Goal: Information Seeking & Learning: Learn about a topic

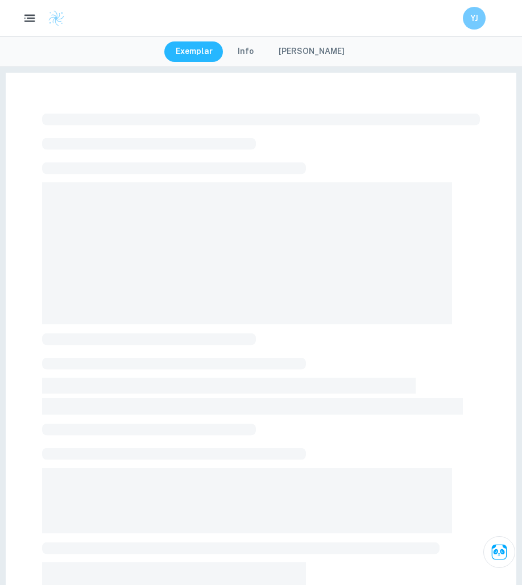
click at [23, 24] on icon "button" at bounding box center [30, 18] width 14 height 14
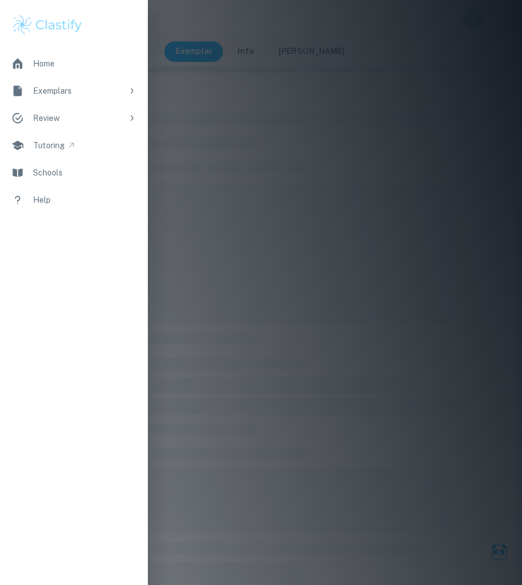
click at [129, 89] on icon at bounding box center [131, 90] width 9 height 9
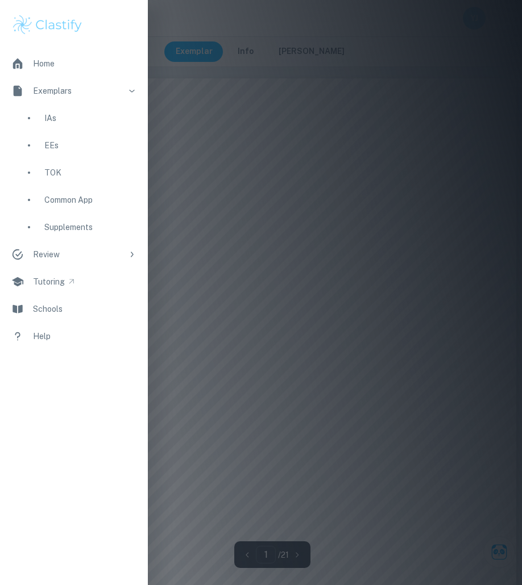
click at [115, 148] on div "EEs" at bounding box center [90, 145] width 92 height 13
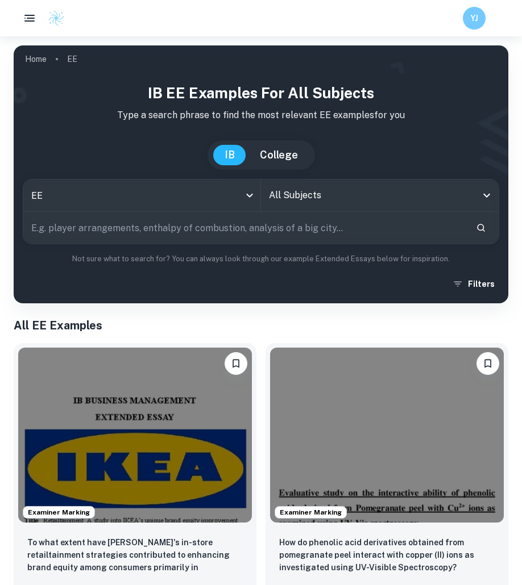
click at [288, 193] on input "All Subjects" at bounding box center [371, 196] width 210 height 22
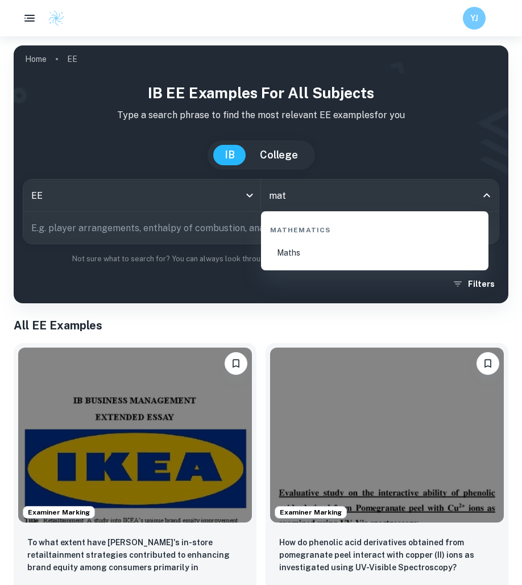
click at [312, 243] on li "Maths" at bounding box center [374, 253] width 218 height 26
type input "Maths"
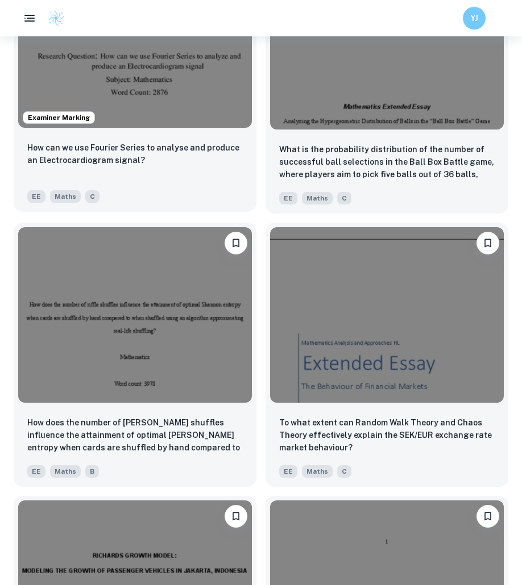
scroll to position [1577, 0]
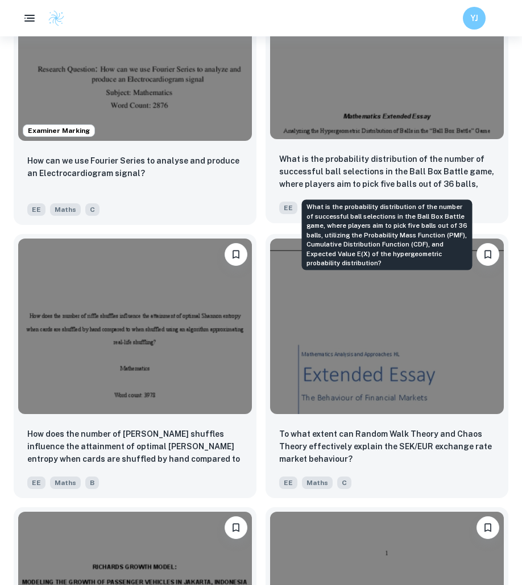
click at [459, 165] on p "What is the probability distribution of the number of successful ball selection…" at bounding box center [386, 172] width 215 height 39
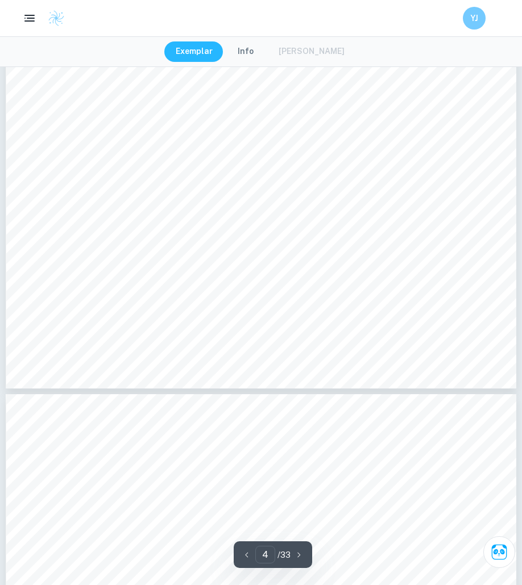
scroll to position [2515, 0]
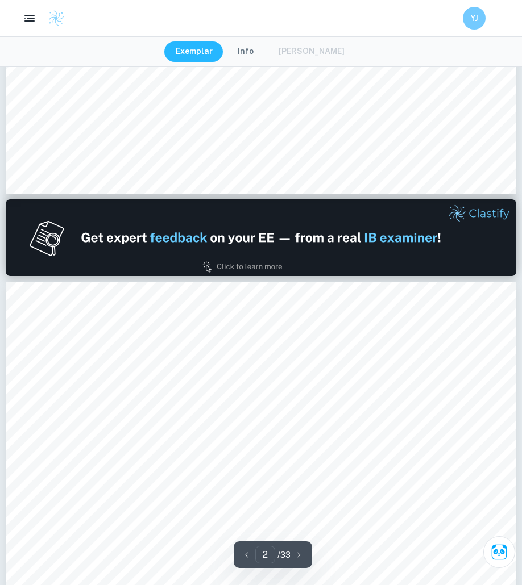
type input "1"
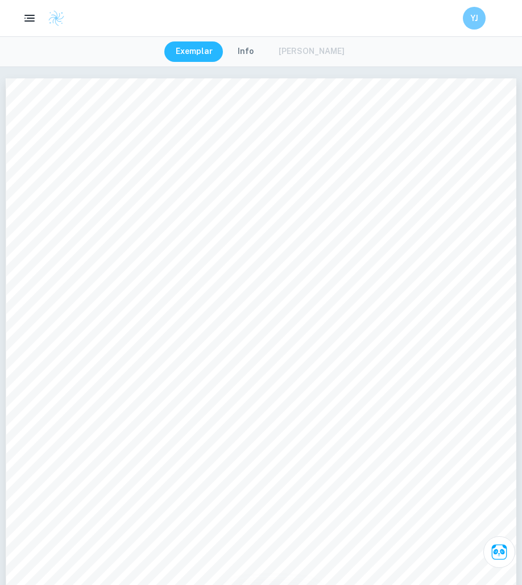
scroll to position [11, 0]
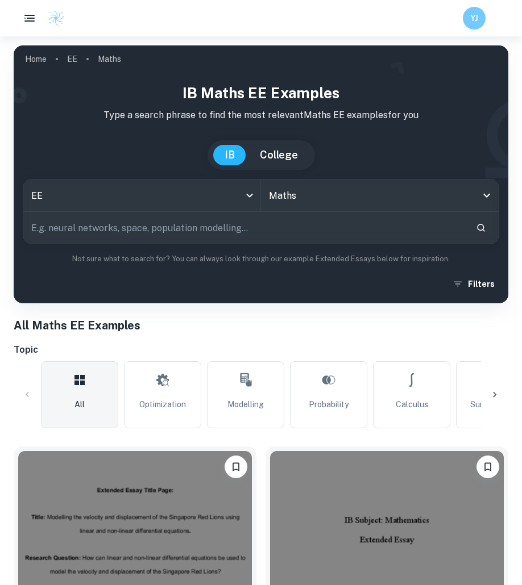
click at [452, 229] on input "text" at bounding box center [244, 228] width 443 height 32
click at [481, 292] on button "Filters" at bounding box center [474, 284] width 49 height 20
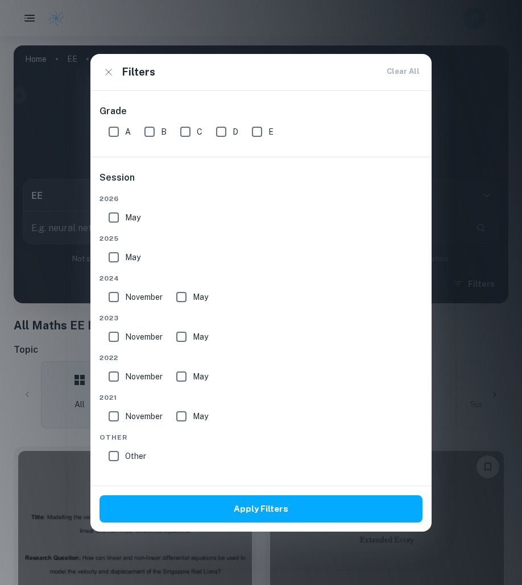
click at [125, 219] on span "May" at bounding box center [132, 217] width 15 height 13
click at [125, 219] on input "May" at bounding box center [113, 217] width 23 height 23
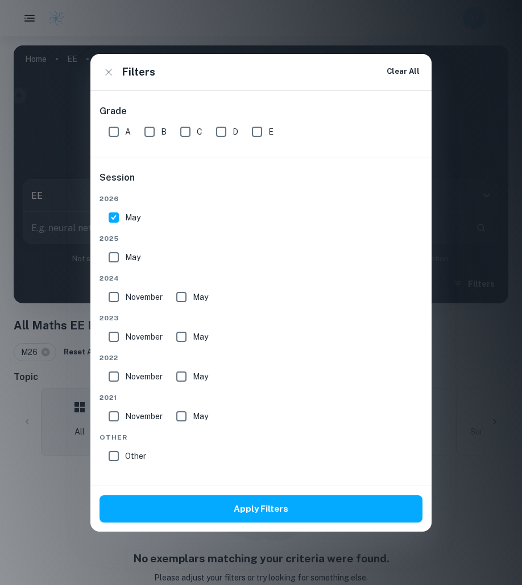
click at [125, 219] on span "May" at bounding box center [132, 217] width 15 height 13
click at [125, 219] on input "May" at bounding box center [113, 217] width 23 height 23
checkbox input "false"
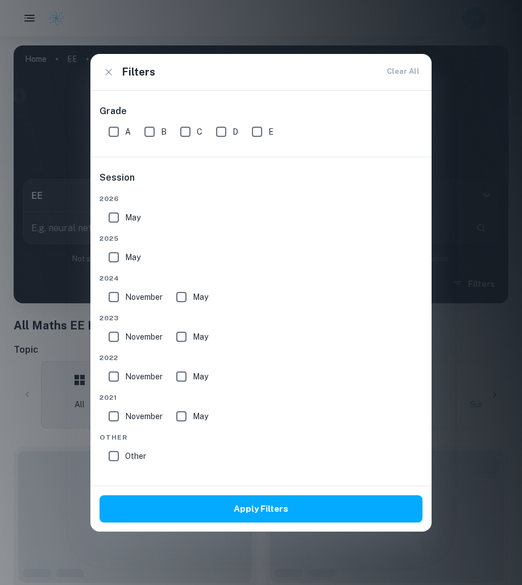
click at [123, 257] on input "May" at bounding box center [113, 257] width 23 height 23
checkbox input "true"
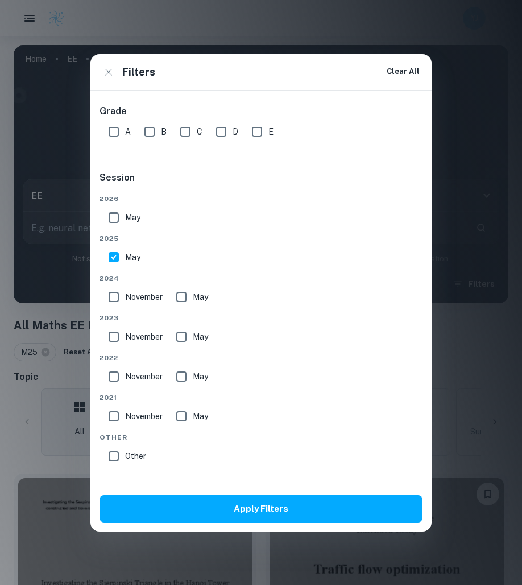
drag, startPoint x: 111, startPoint y: 126, endPoint x: 161, endPoint y: 131, distance: 49.7
click at [111, 126] on input "A" at bounding box center [113, 131] width 23 height 23
checkbox input "true"
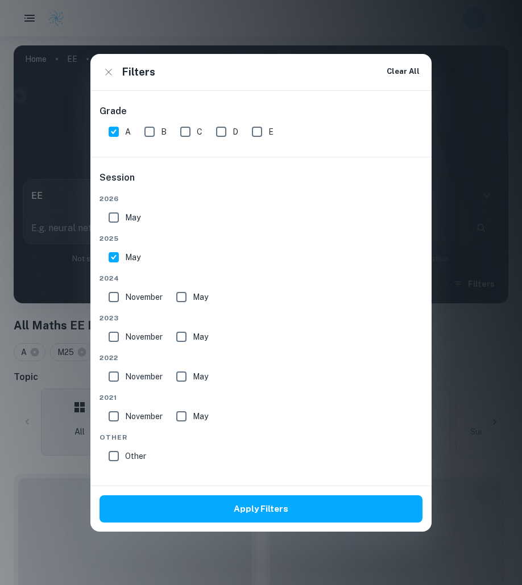
click at [156, 131] on input "B" at bounding box center [149, 131] width 23 height 23
checkbox input "true"
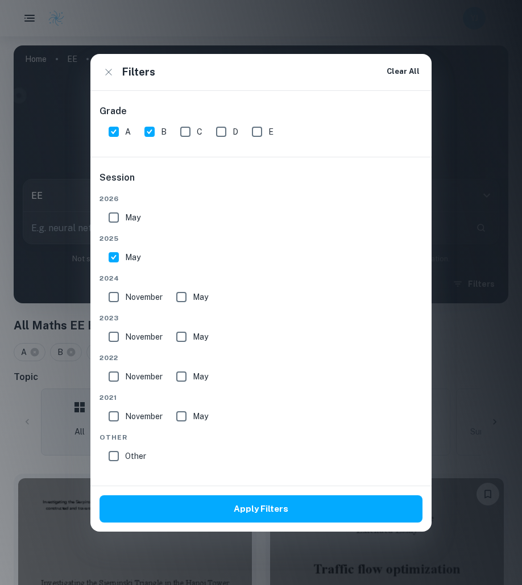
click at [103, 298] on input "November" at bounding box center [113, 297] width 23 height 23
checkbox input "true"
click at [174, 293] on input "May" at bounding box center [181, 297] width 23 height 23
checkbox input "true"
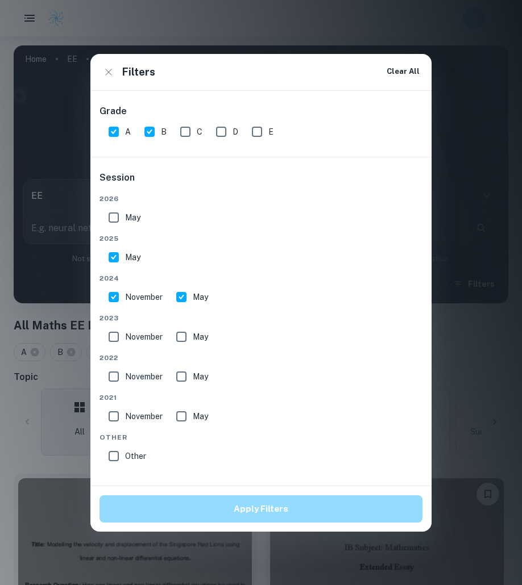
click at [305, 517] on button "Apply Filters" at bounding box center [260, 509] width 323 height 27
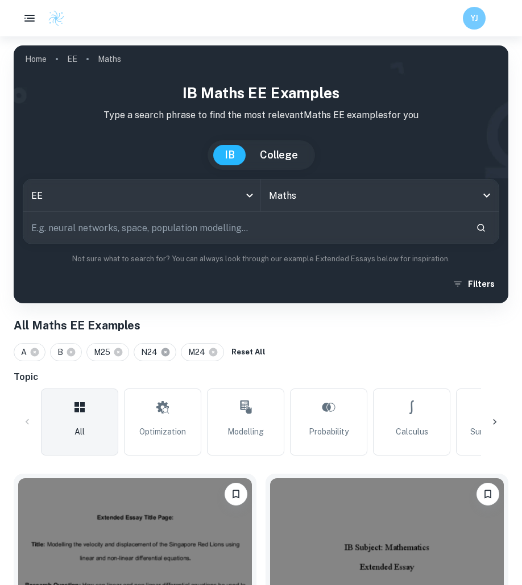
click at [164, 351] on icon at bounding box center [165, 352] width 9 height 9
click at [164, 351] on icon at bounding box center [166, 352] width 9 height 9
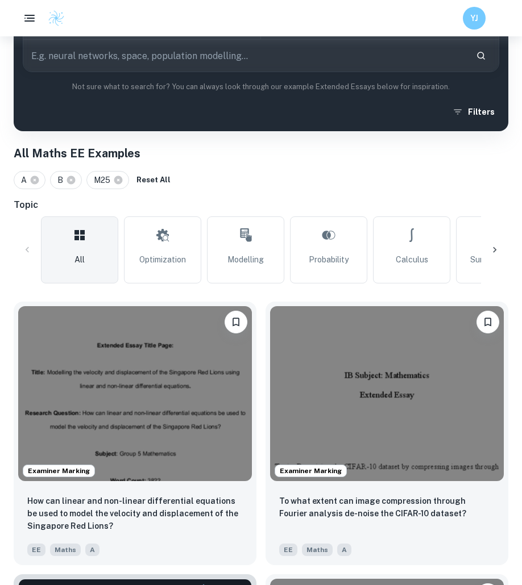
scroll to position [184, 0]
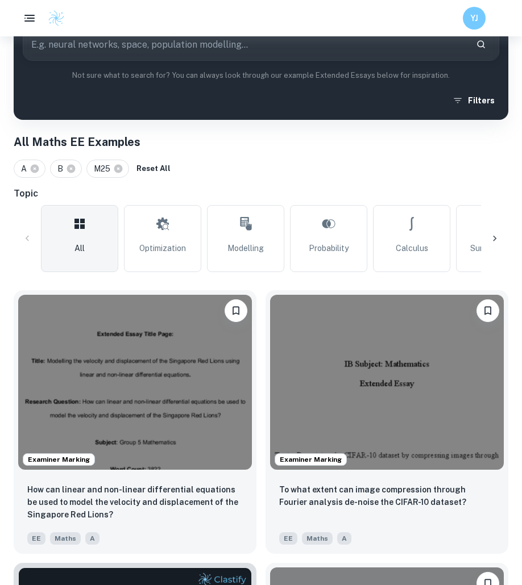
click at [276, 189] on h6 "Topic" at bounding box center [261, 194] width 494 height 14
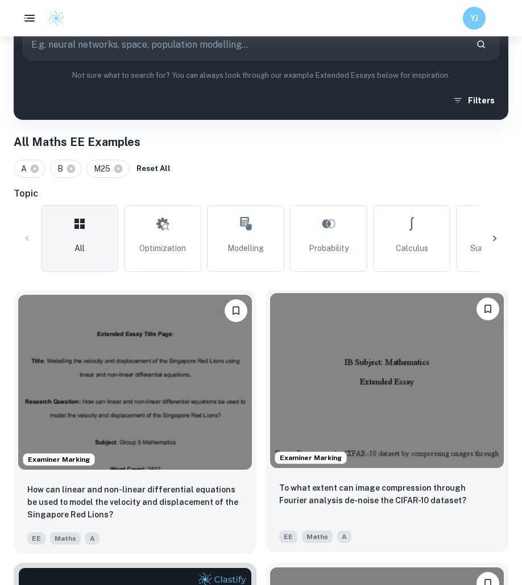
click at [360, 361] on img at bounding box center [387, 380] width 234 height 175
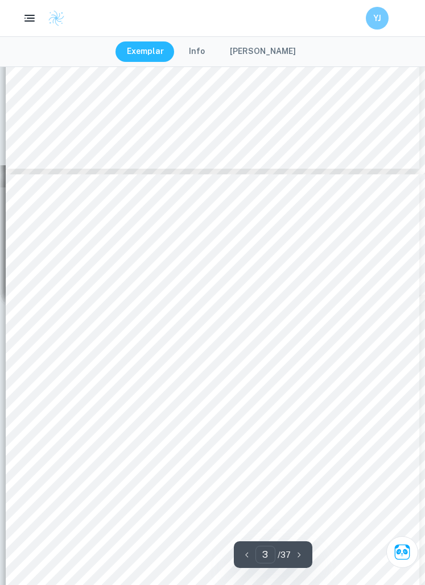
scroll to position [1197, 0]
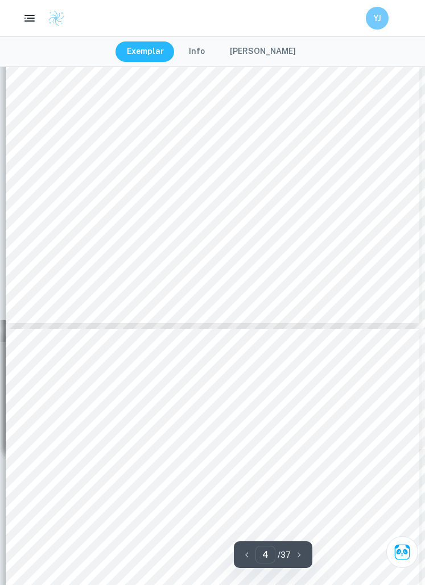
type input "5"
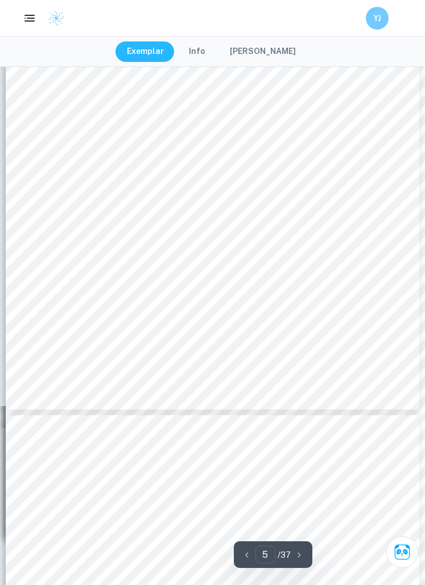
scroll to position [2454, 0]
